Goal: Navigation & Orientation: Find specific page/section

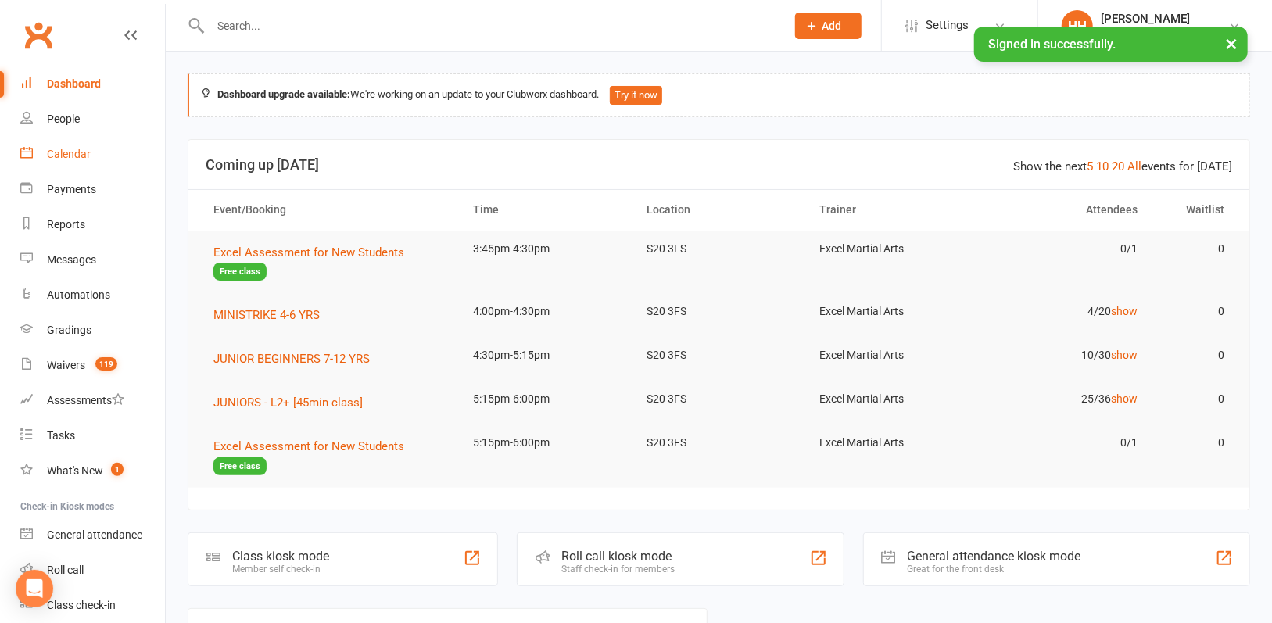
click at [69, 151] on div "Calendar" at bounding box center [69, 154] width 44 height 13
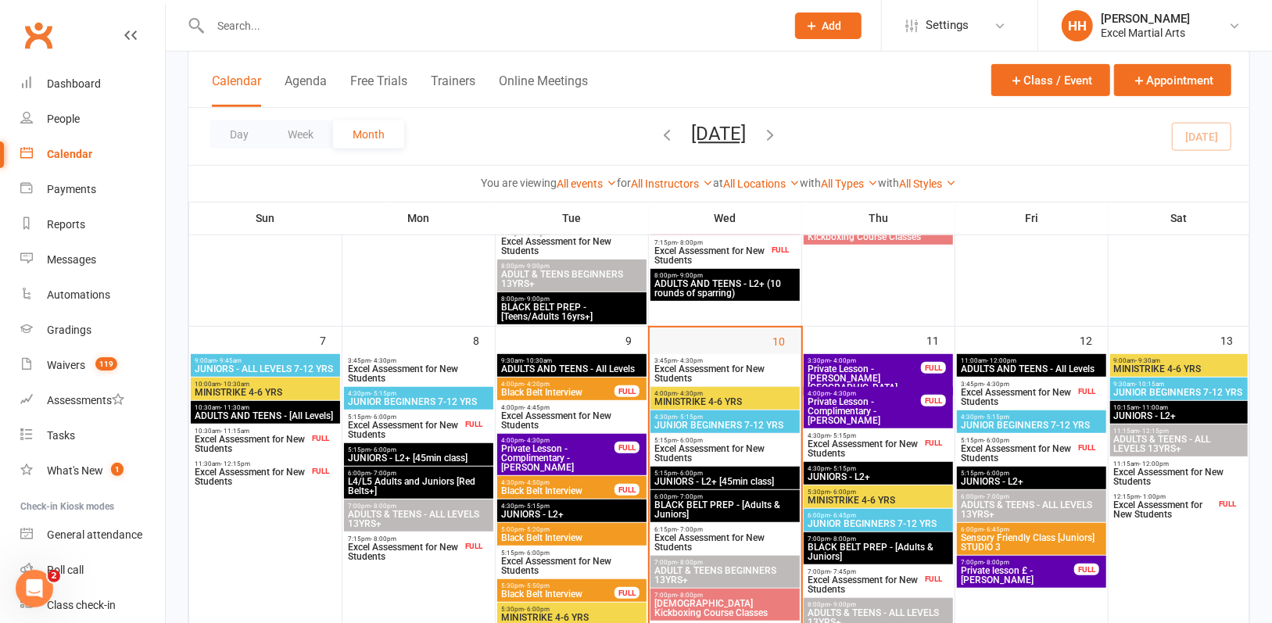
scroll to position [469, 0]
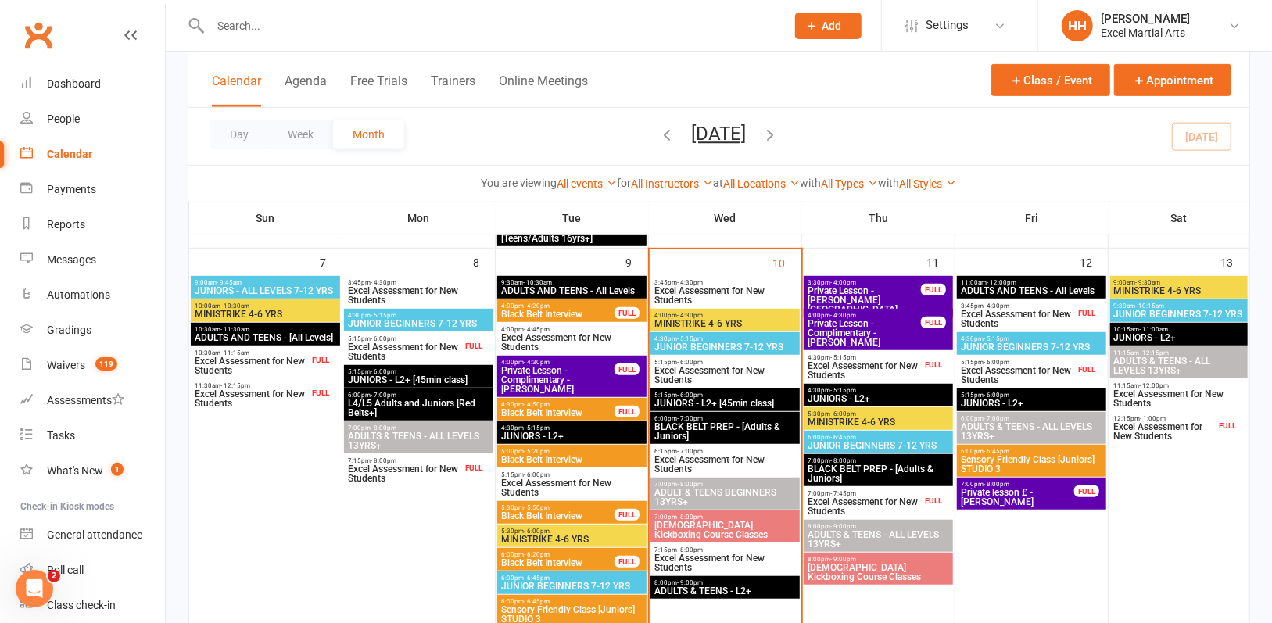
click at [689, 372] on span "Excel Assessment for New Students" at bounding box center [724, 375] width 143 height 19
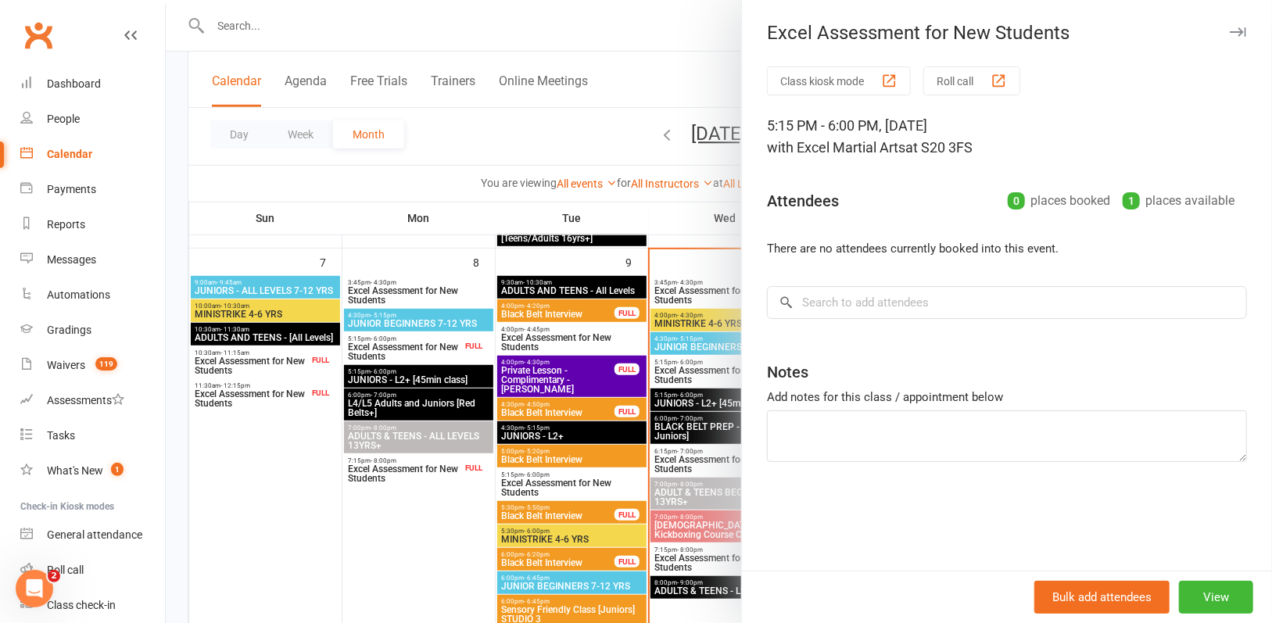
click at [619, 21] on div at bounding box center [719, 311] width 1106 height 623
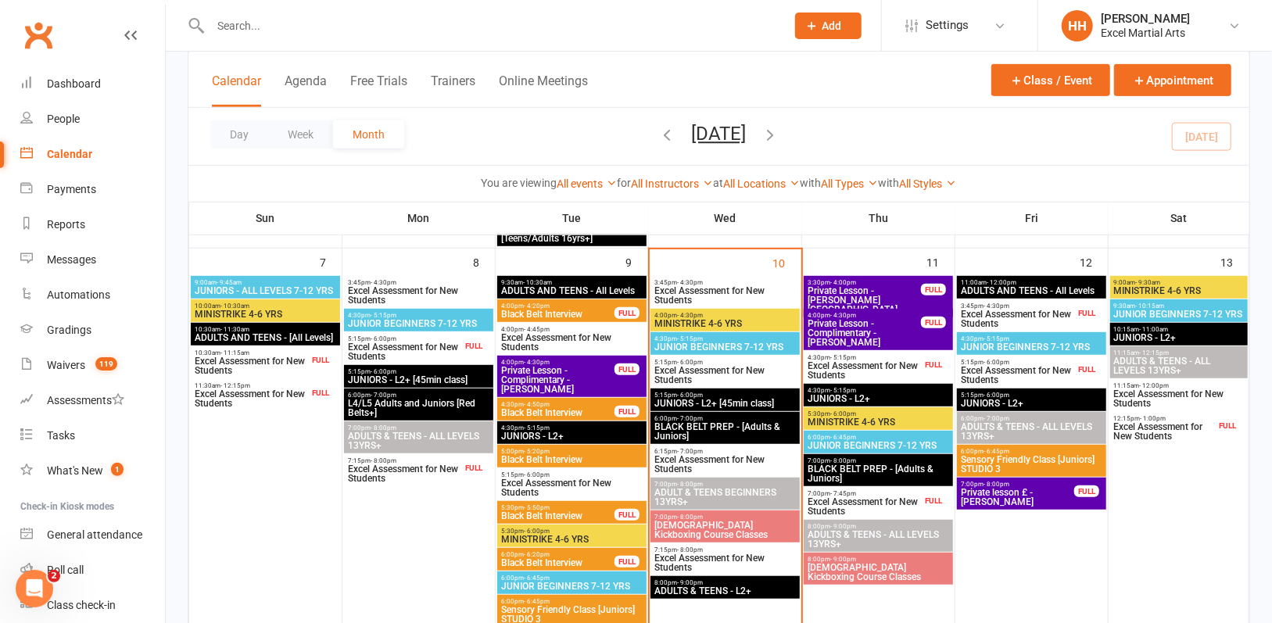
click at [742, 556] on span "Excel Assessment for New Students" at bounding box center [724, 562] width 143 height 19
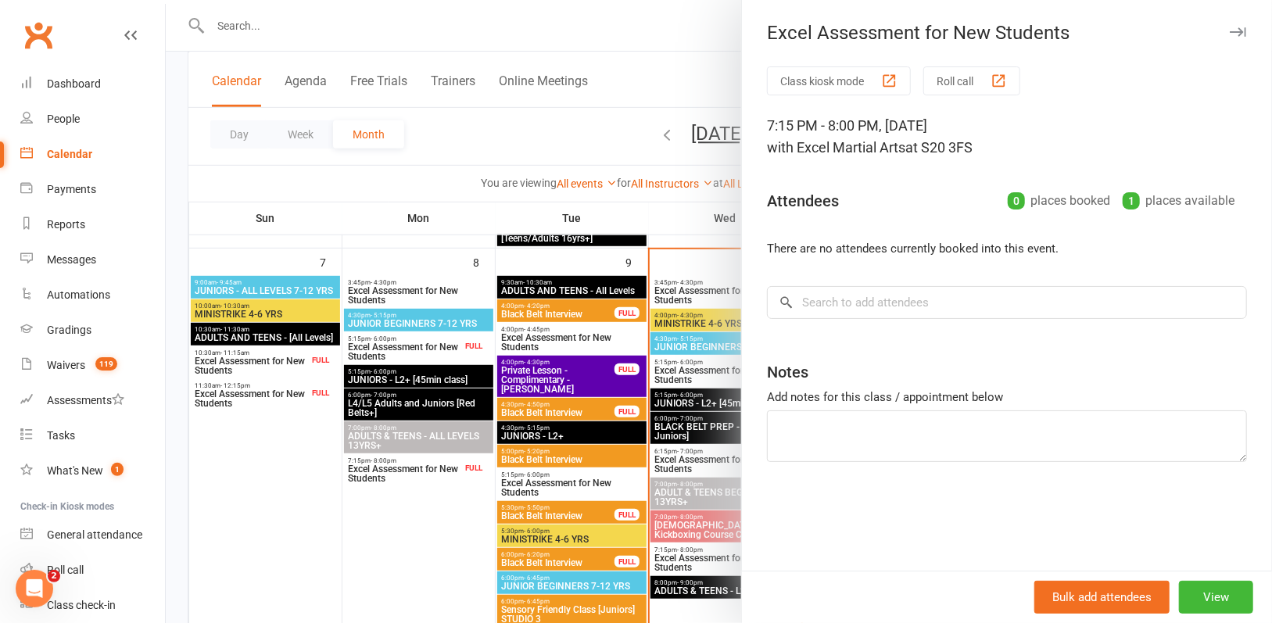
click at [471, 24] on div at bounding box center [719, 311] width 1106 height 623
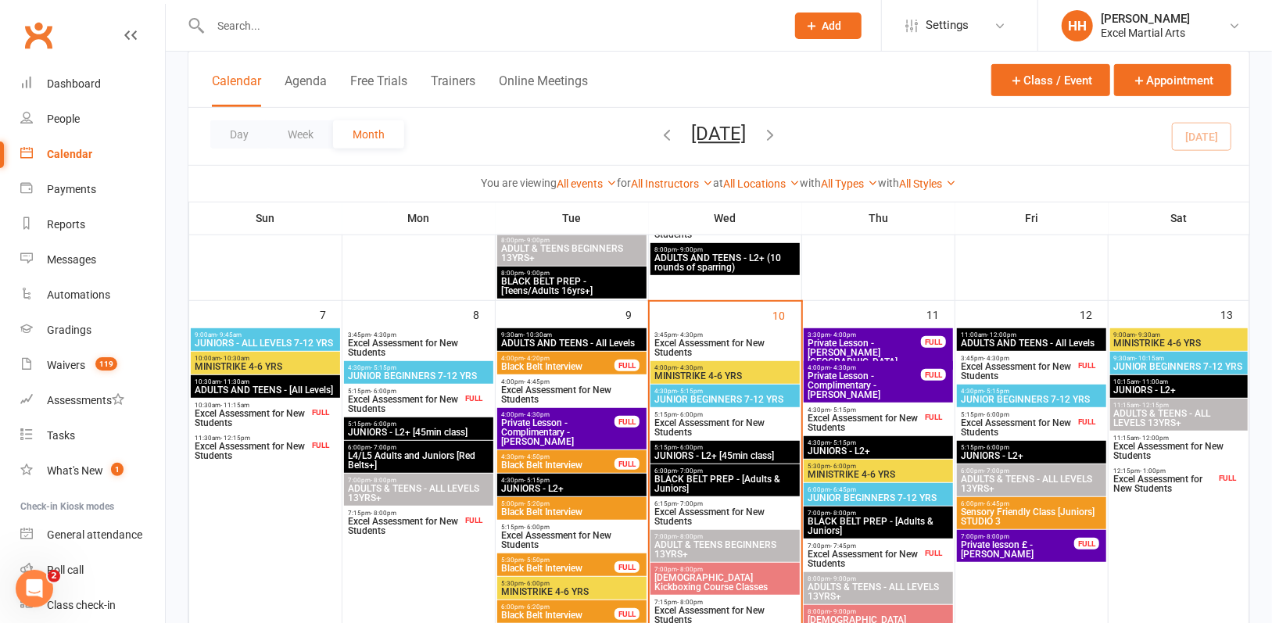
scroll to position [391, 0]
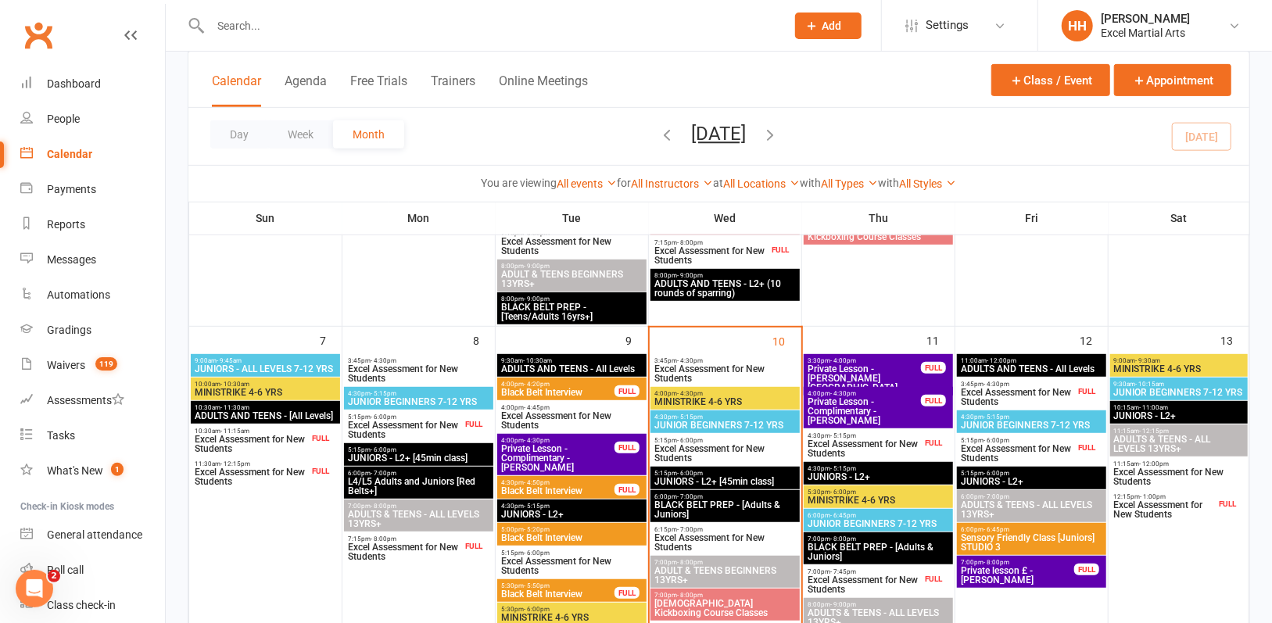
click at [700, 373] on span "Excel Assessment for New Students" at bounding box center [724, 373] width 143 height 19
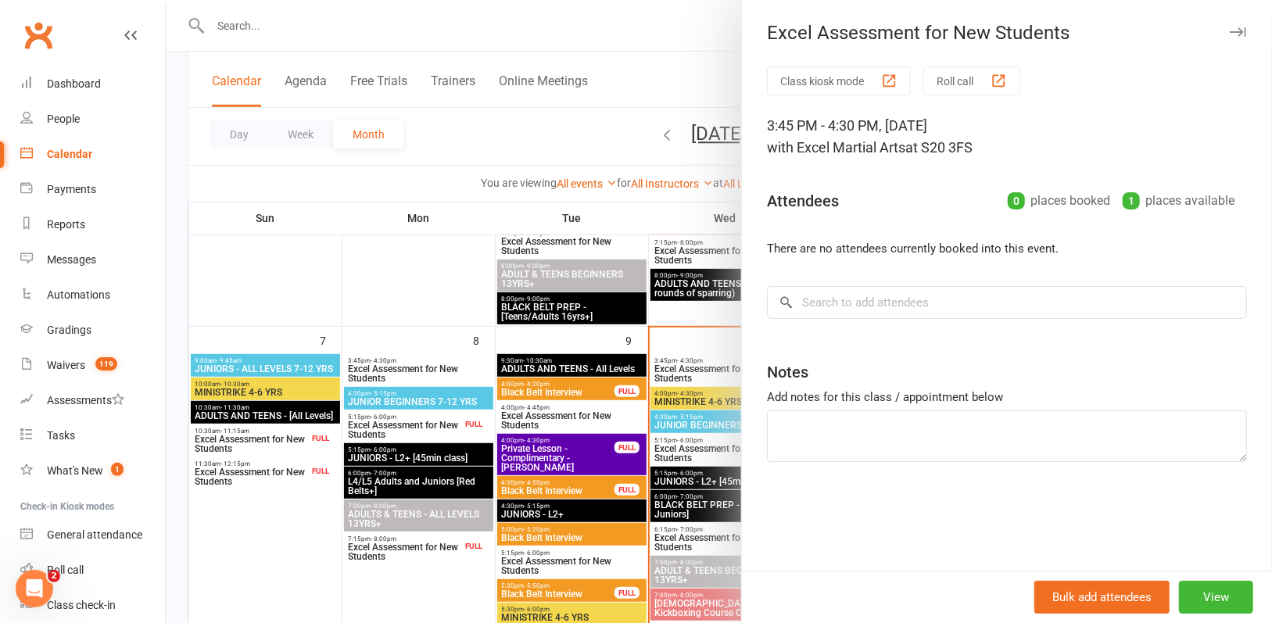
click at [413, 27] on div at bounding box center [719, 311] width 1106 height 623
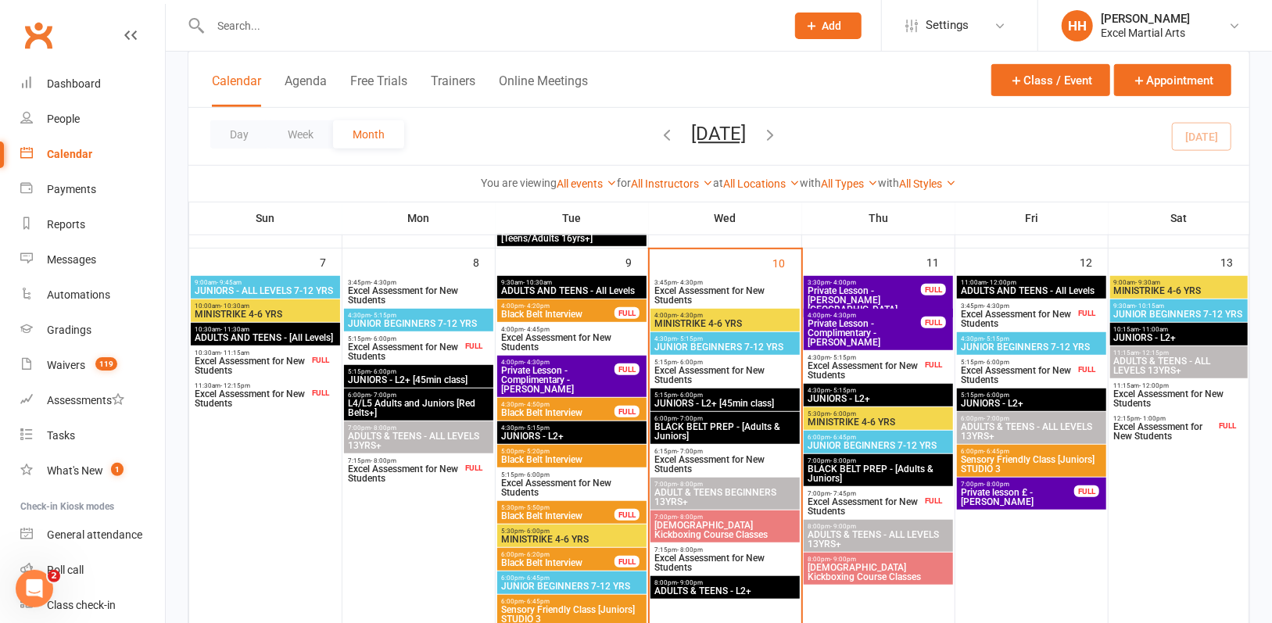
scroll to position [547, 0]
